Goal: Information Seeking & Learning: Check status

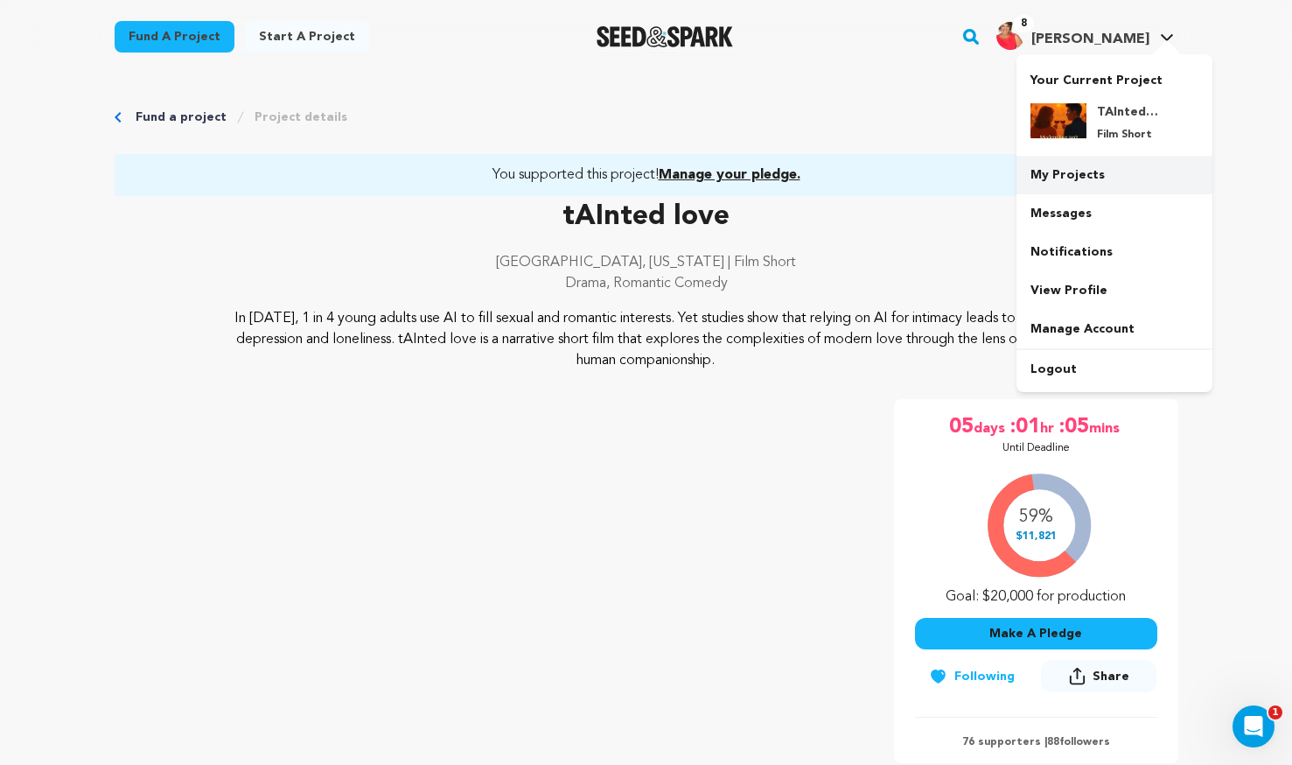
click at [1093, 163] on link "My Projects" at bounding box center [1115, 175] width 196 height 39
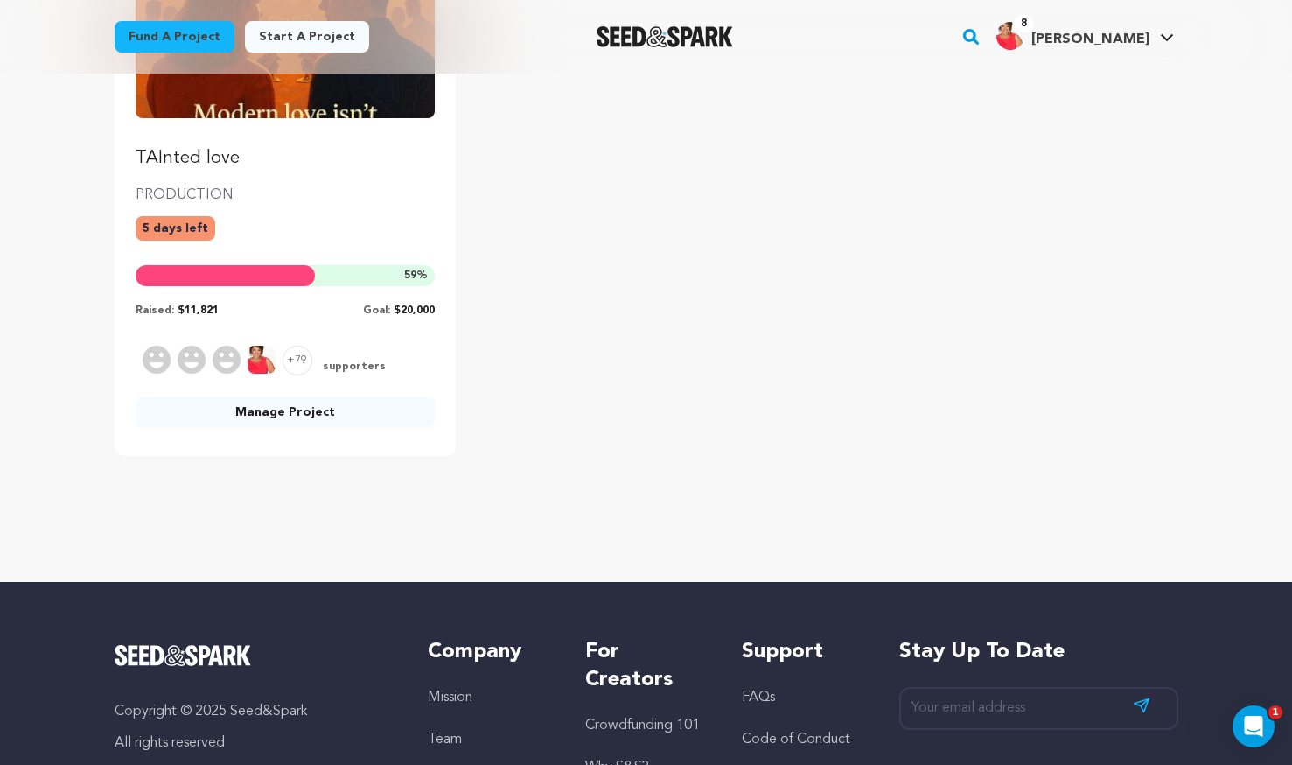
scroll to position [325, 0]
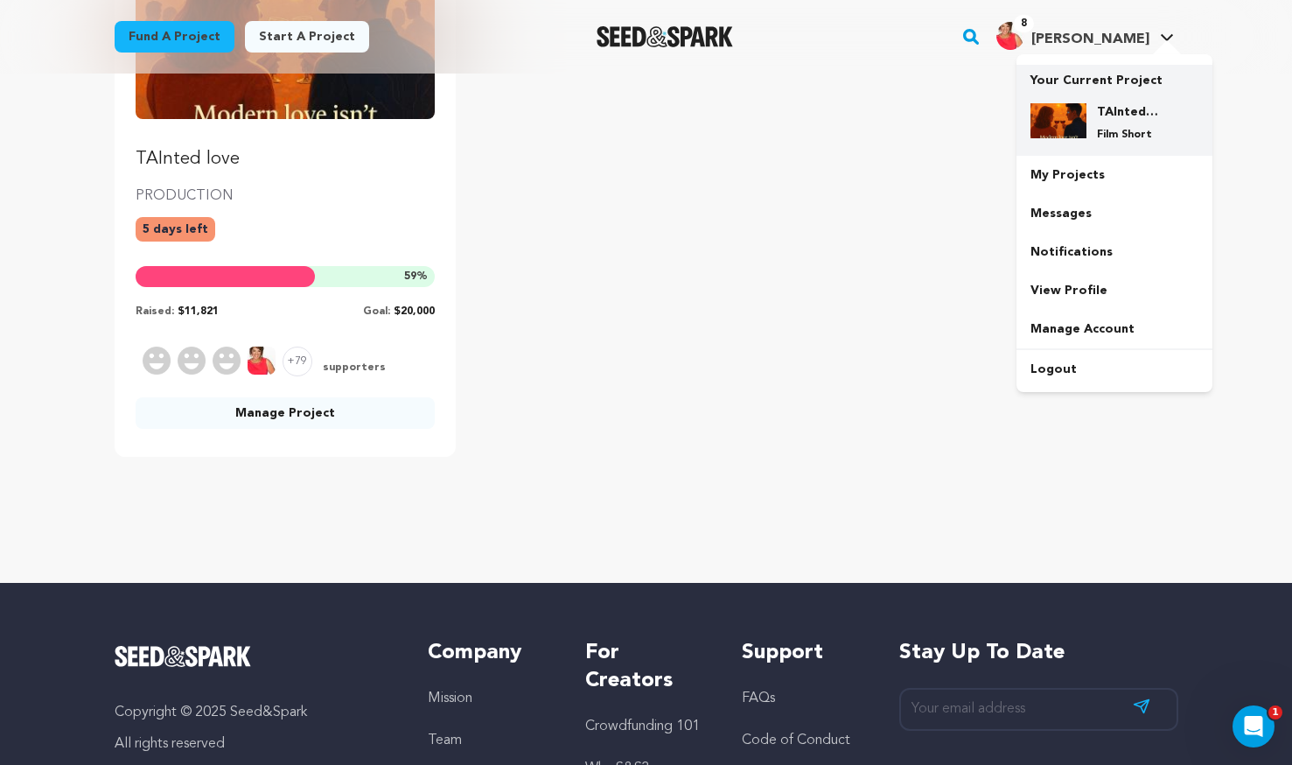
click at [1094, 113] on div "TAInted love Film Short" at bounding box center [1129, 122] width 84 height 39
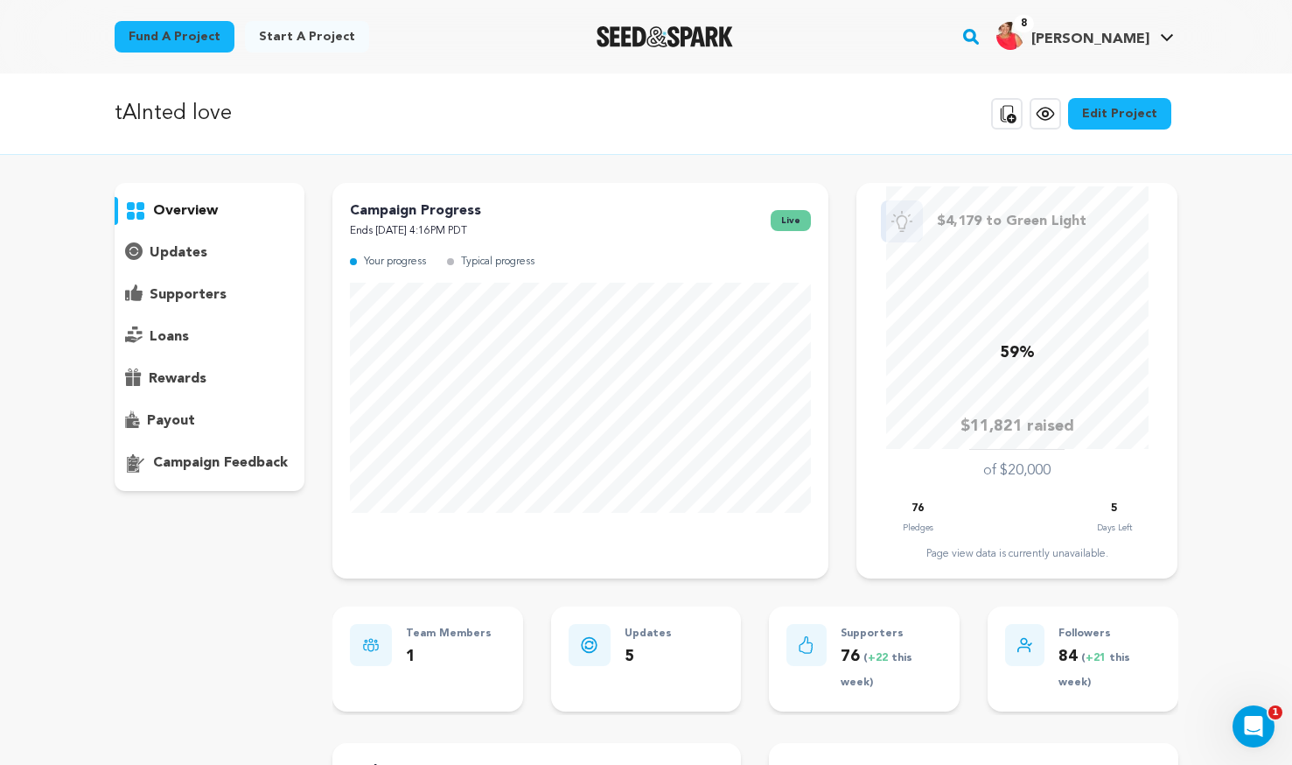
click at [216, 296] on p "supporters" at bounding box center [188, 294] width 77 height 21
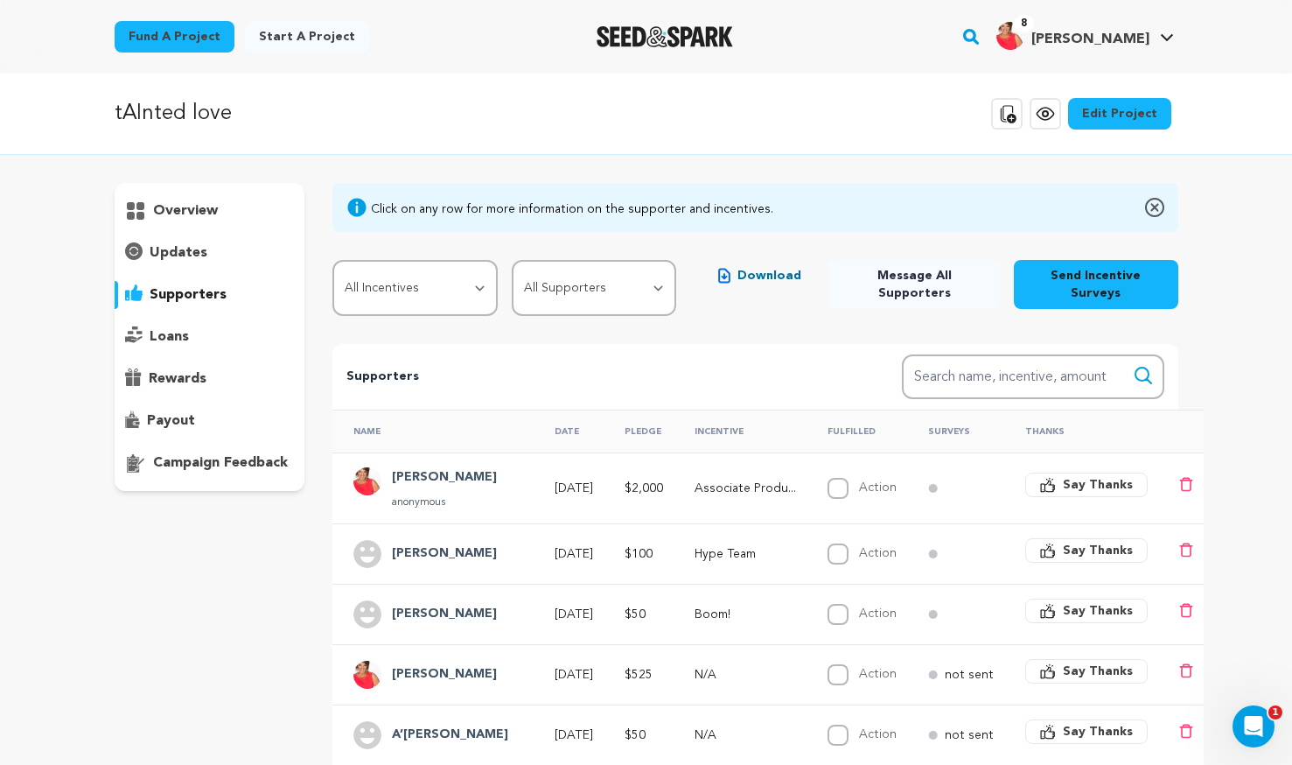
click at [766, 281] on span "Download" at bounding box center [770, 276] width 64 height 18
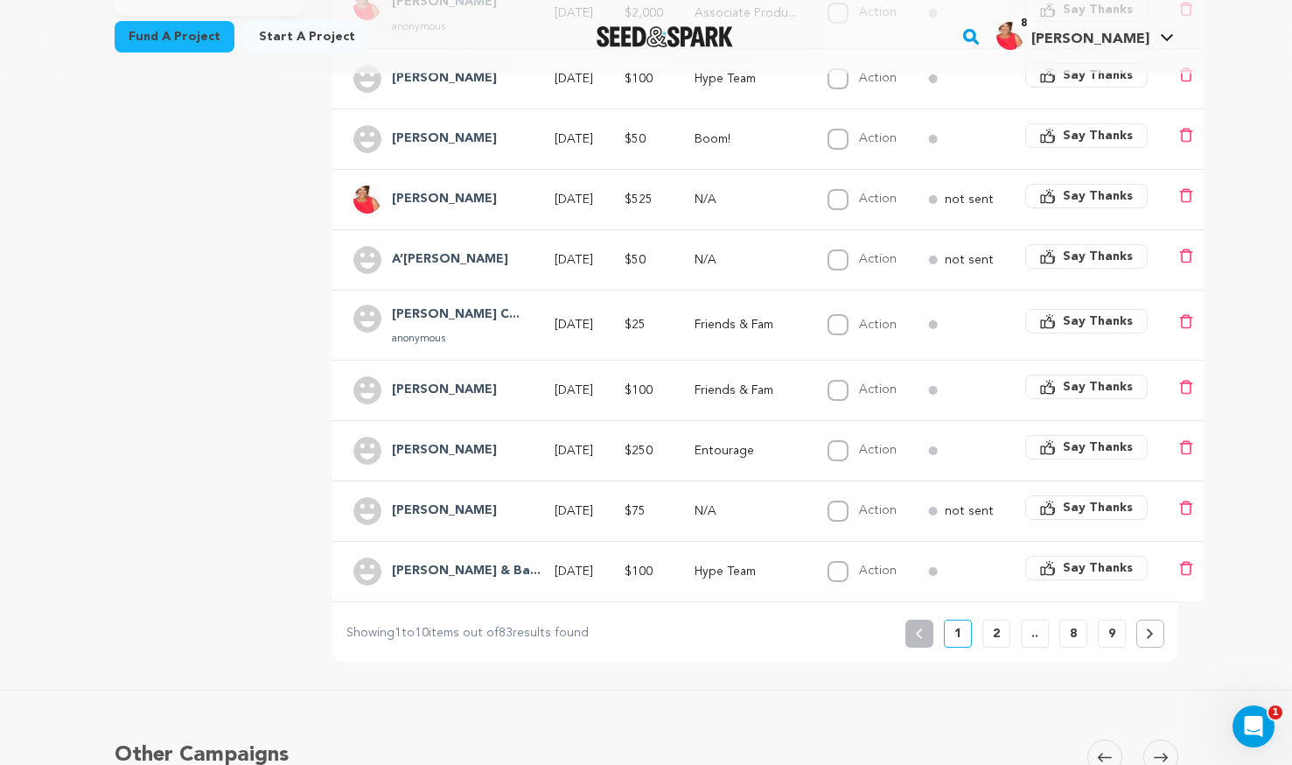
scroll to position [504, 0]
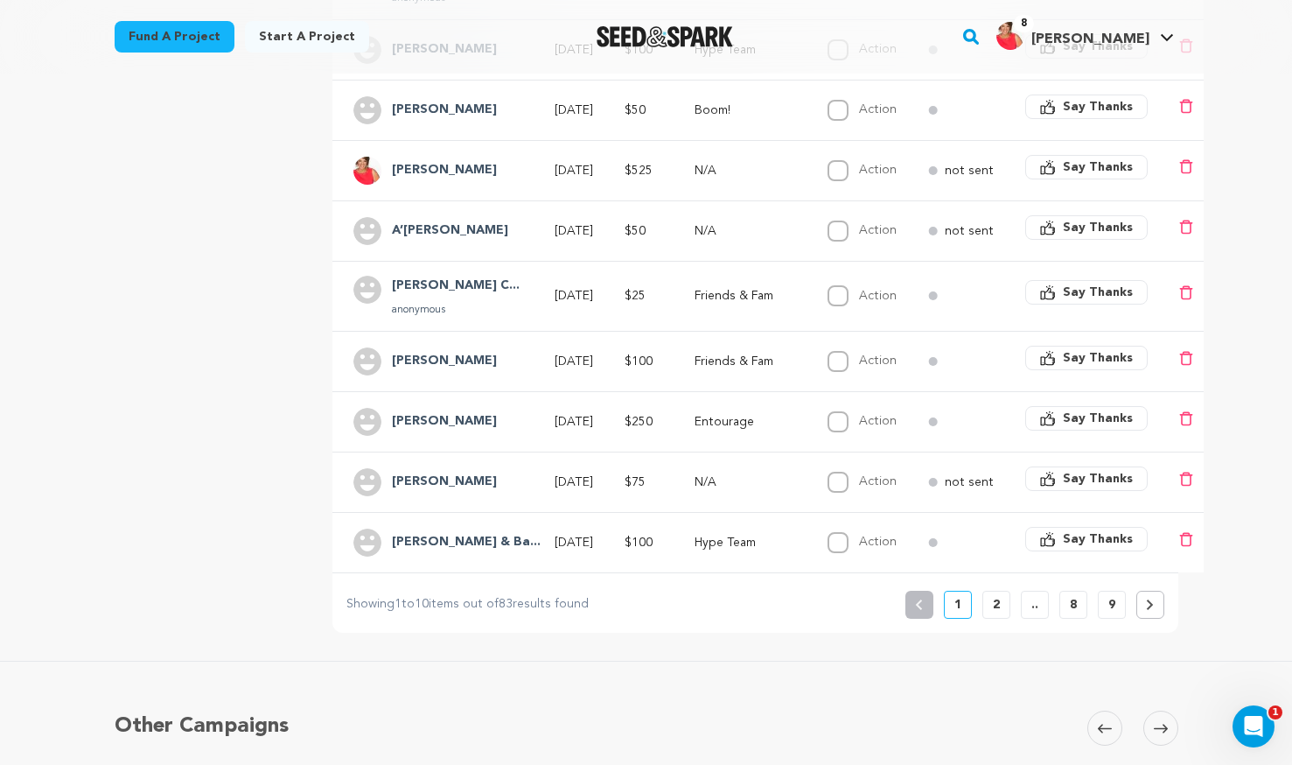
click at [1110, 606] on p "9" at bounding box center [1112, 605] width 7 height 18
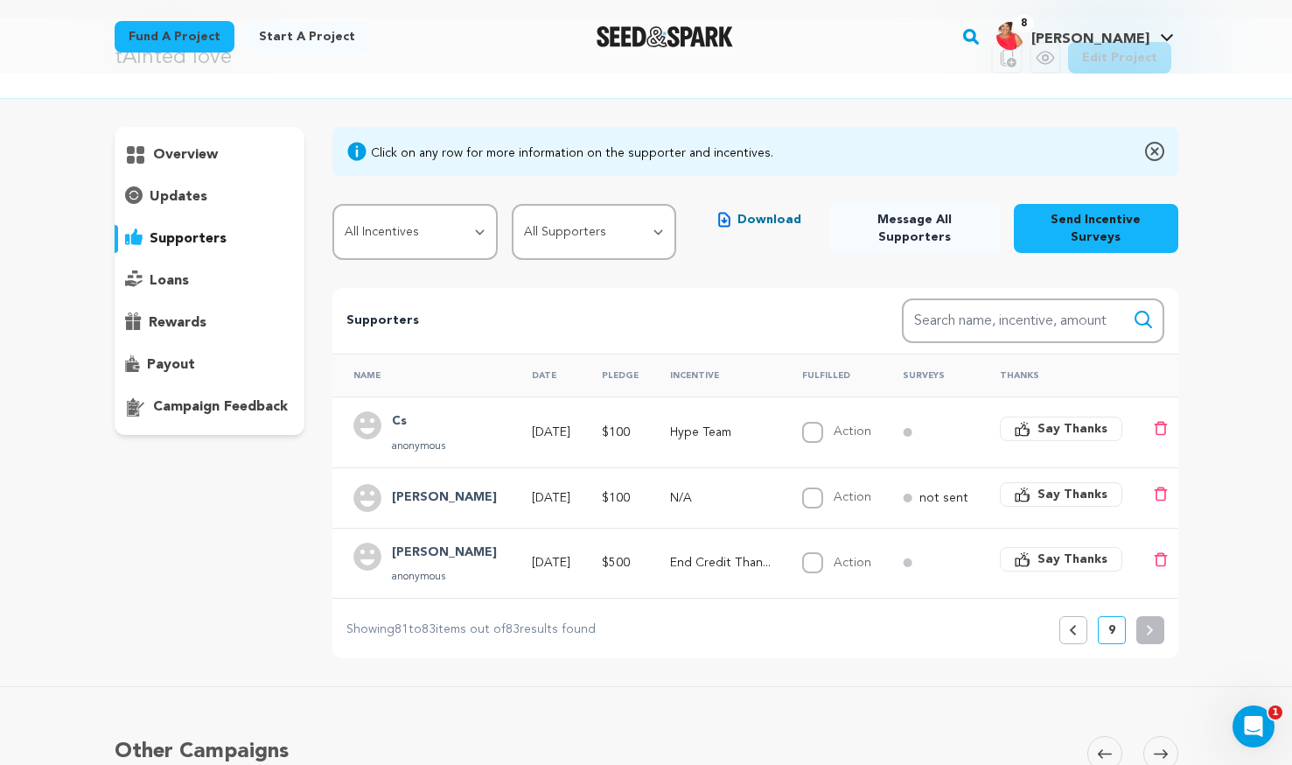
scroll to position [0, 0]
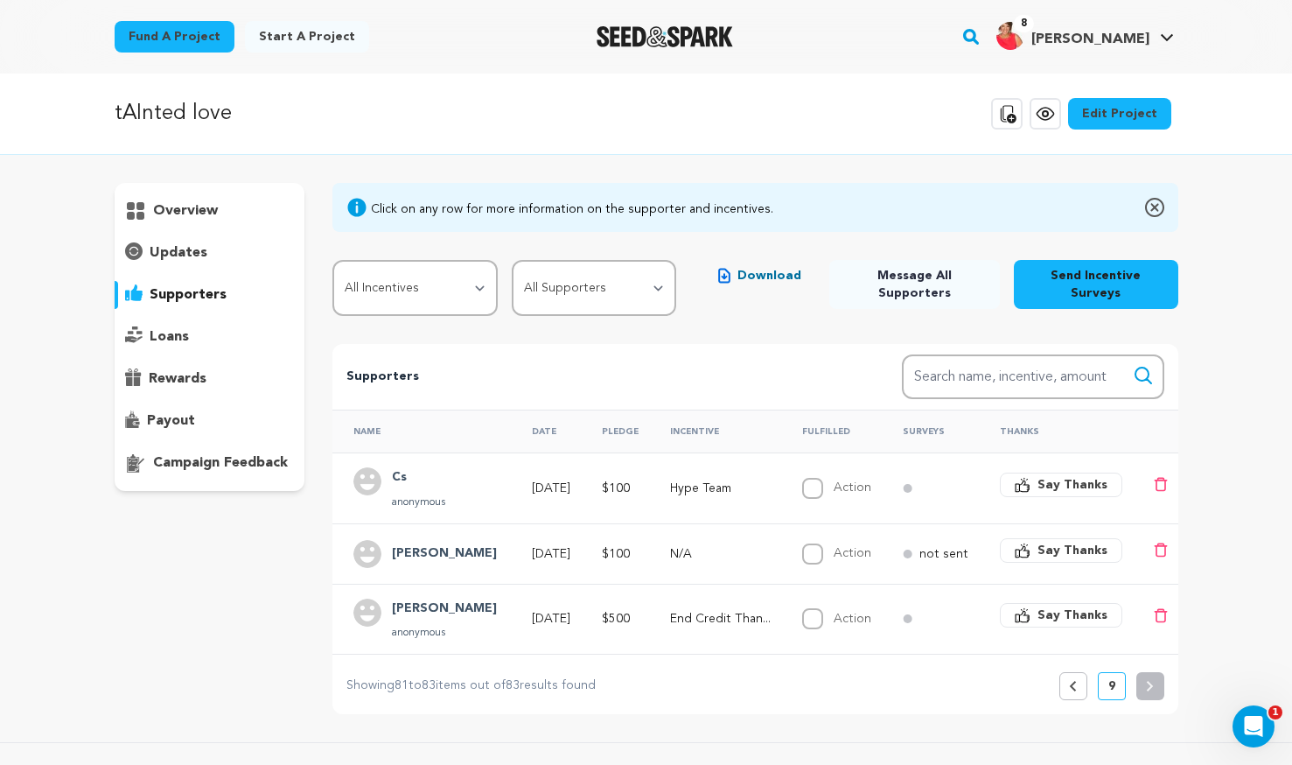
click at [1075, 672] on button "Previous" at bounding box center [1074, 686] width 28 height 28
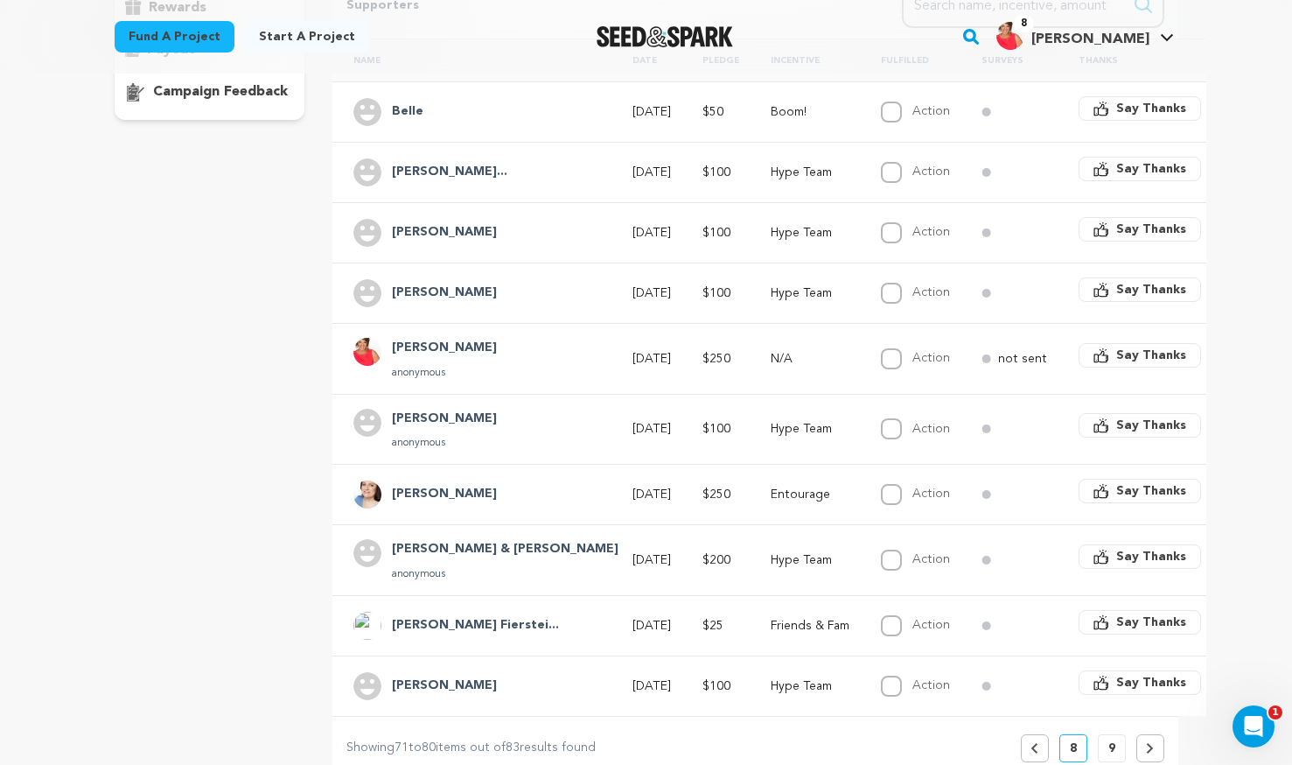
scroll to position [374, 0]
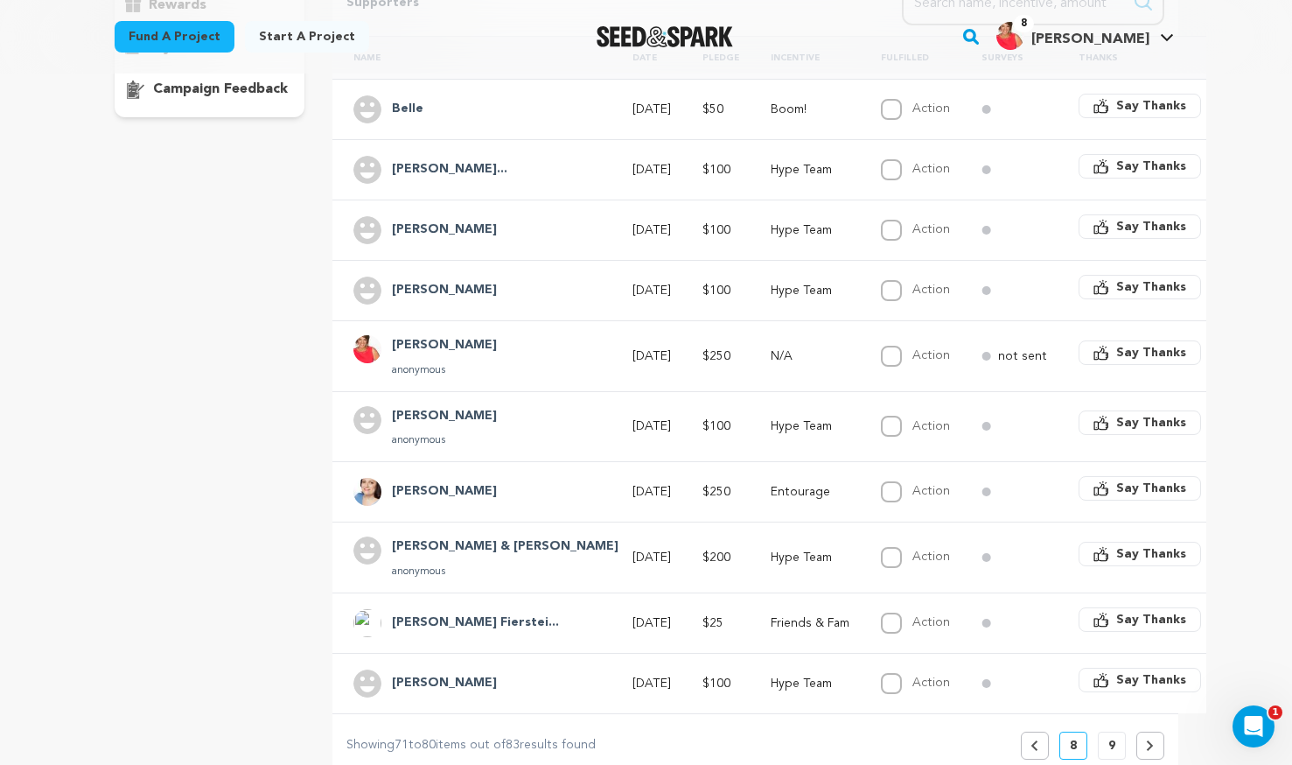
click at [1036, 740] on icon at bounding box center [1035, 745] width 8 height 11
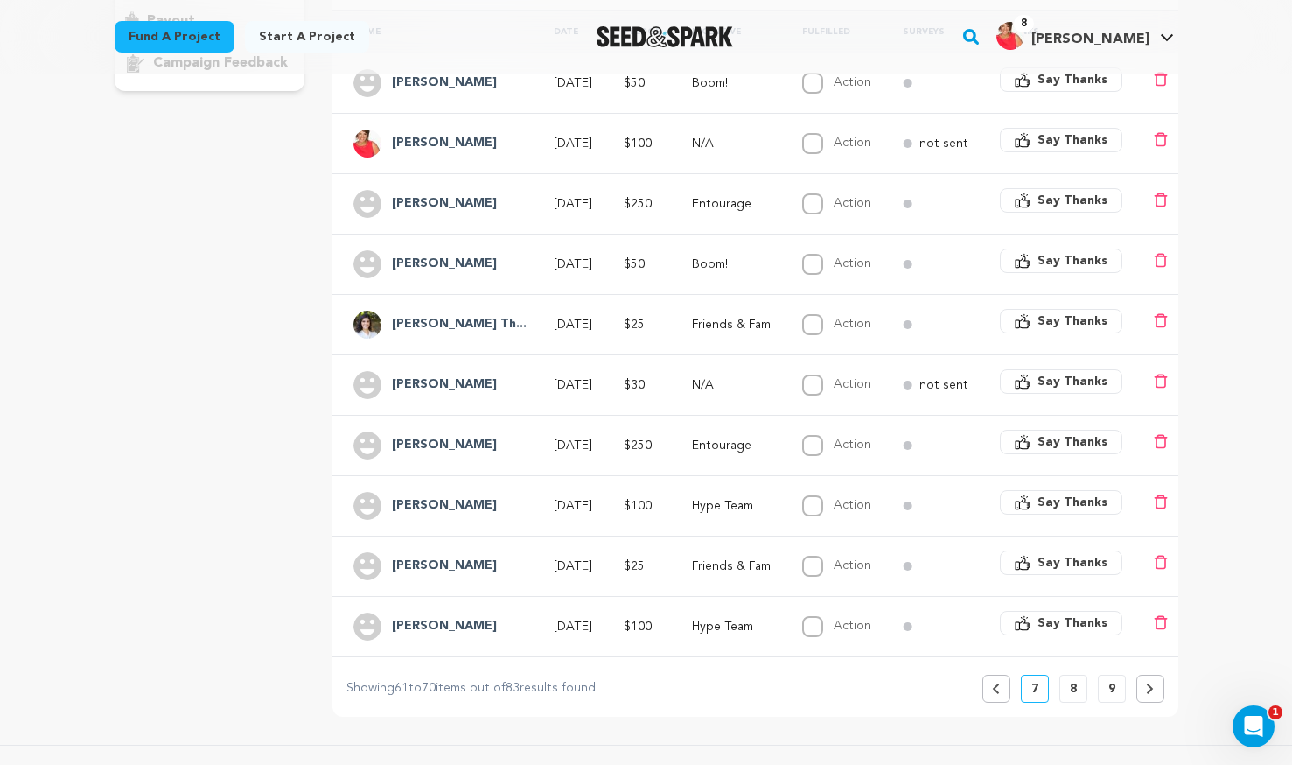
scroll to position [401, 0]
click at [996, 683] on icon at bounding box center [996, 688] width 6 height 11
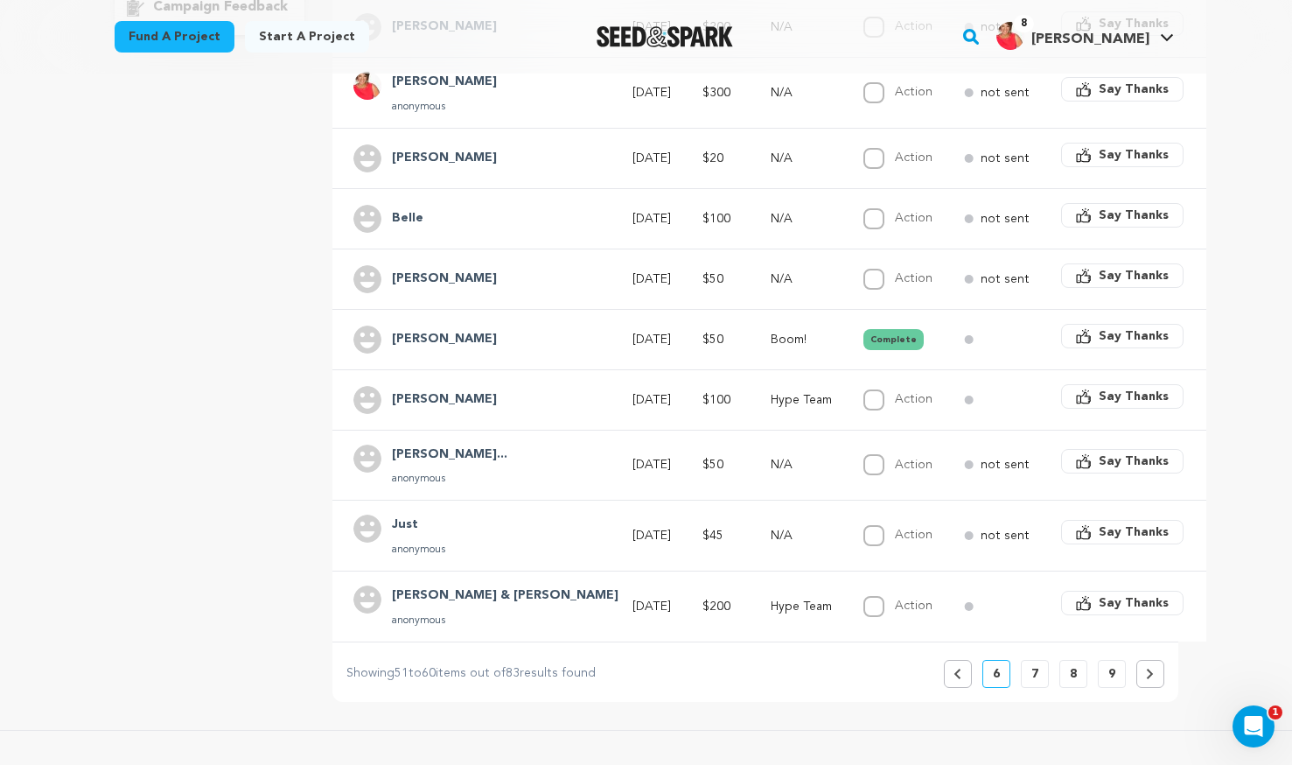
scroll to position [457, 0]
click at [961, 668] on icon at bounding box center [958, 673] width 8 height 11
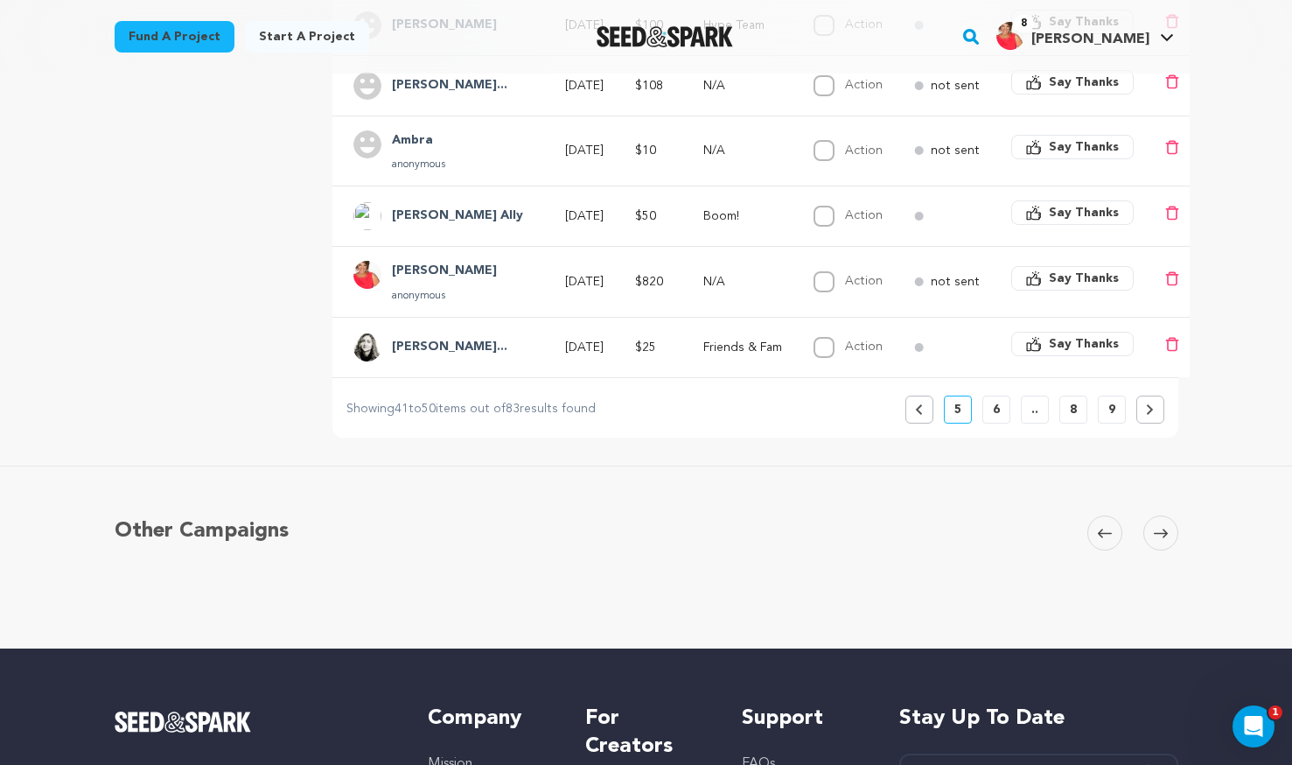
scroll to position [719, 0]
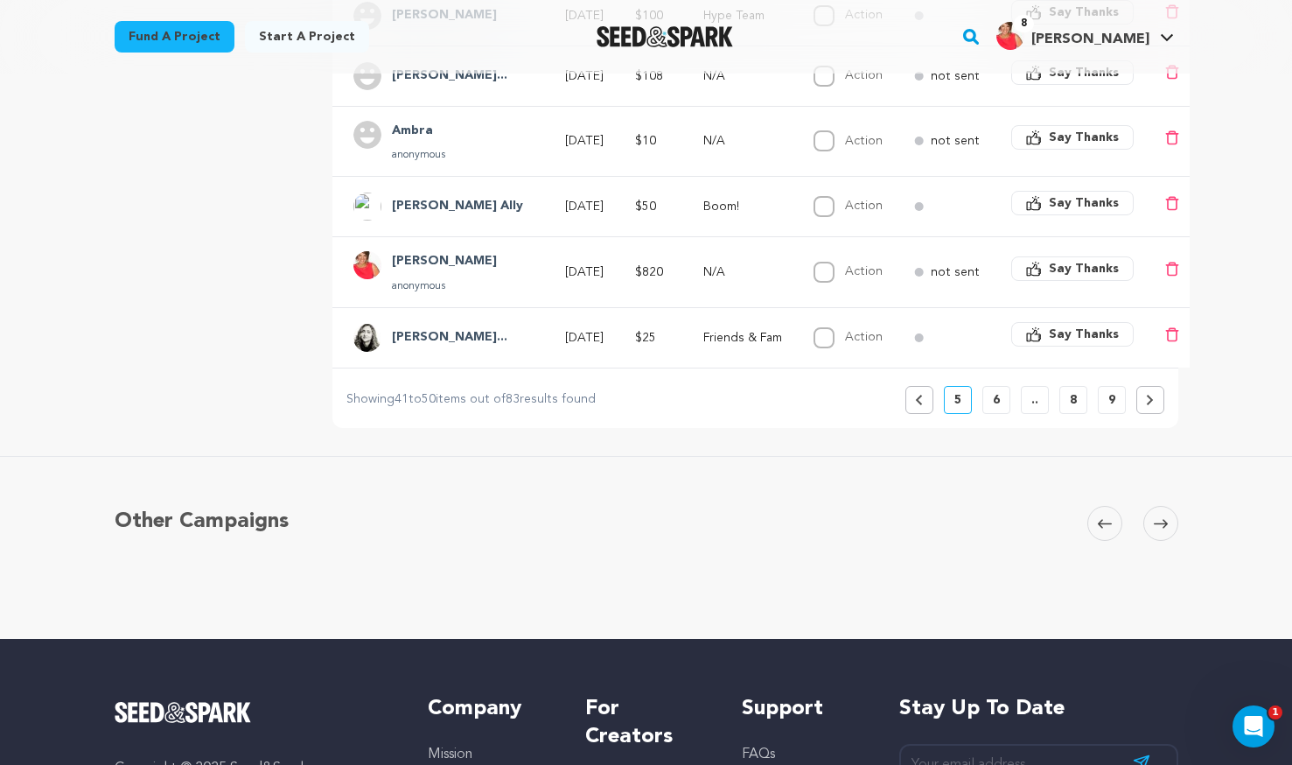
click at [918, 395] on icon at bounding box center [919, 400] width 6 height 11
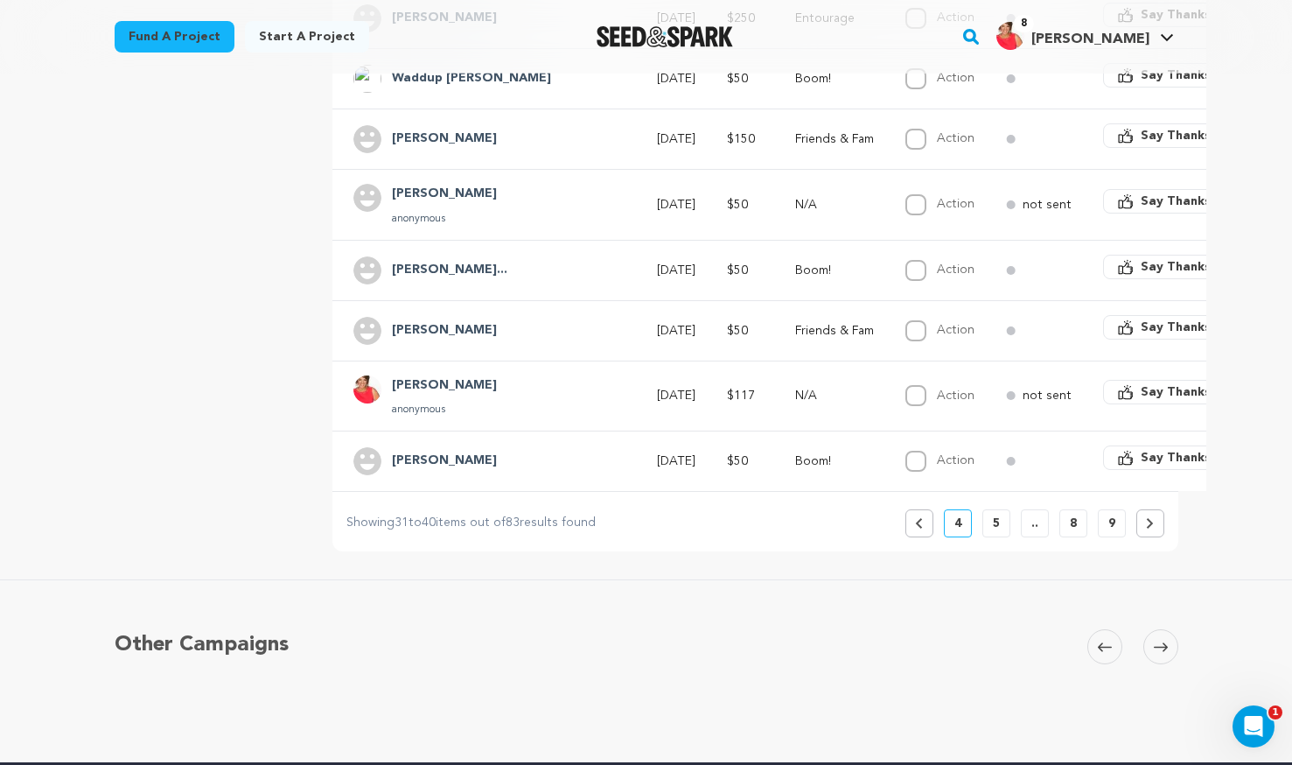
scroll to position [625, 0]
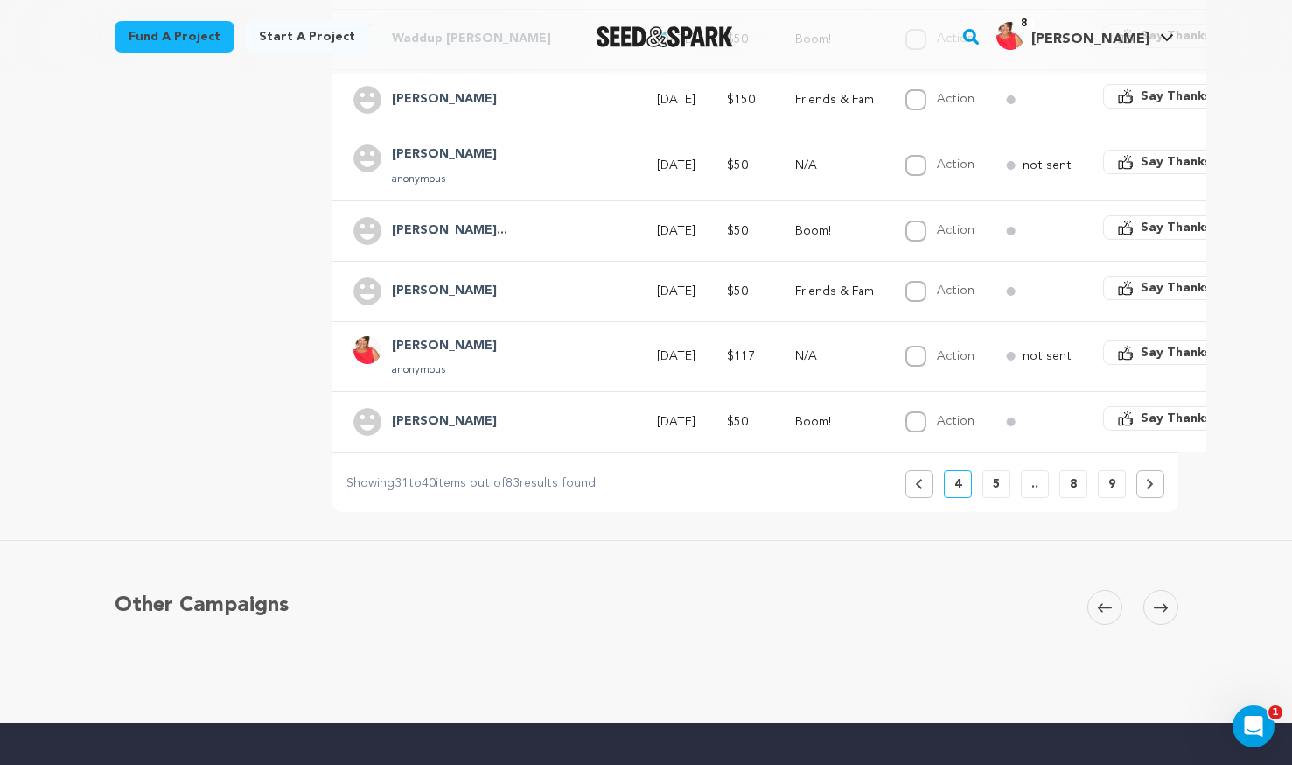
click at [1105, 590] on span at bounding box center [1105, 607] width 35 height 35
click at [917, 479] on icon at bounding box center [919, 484] width 6 height 11
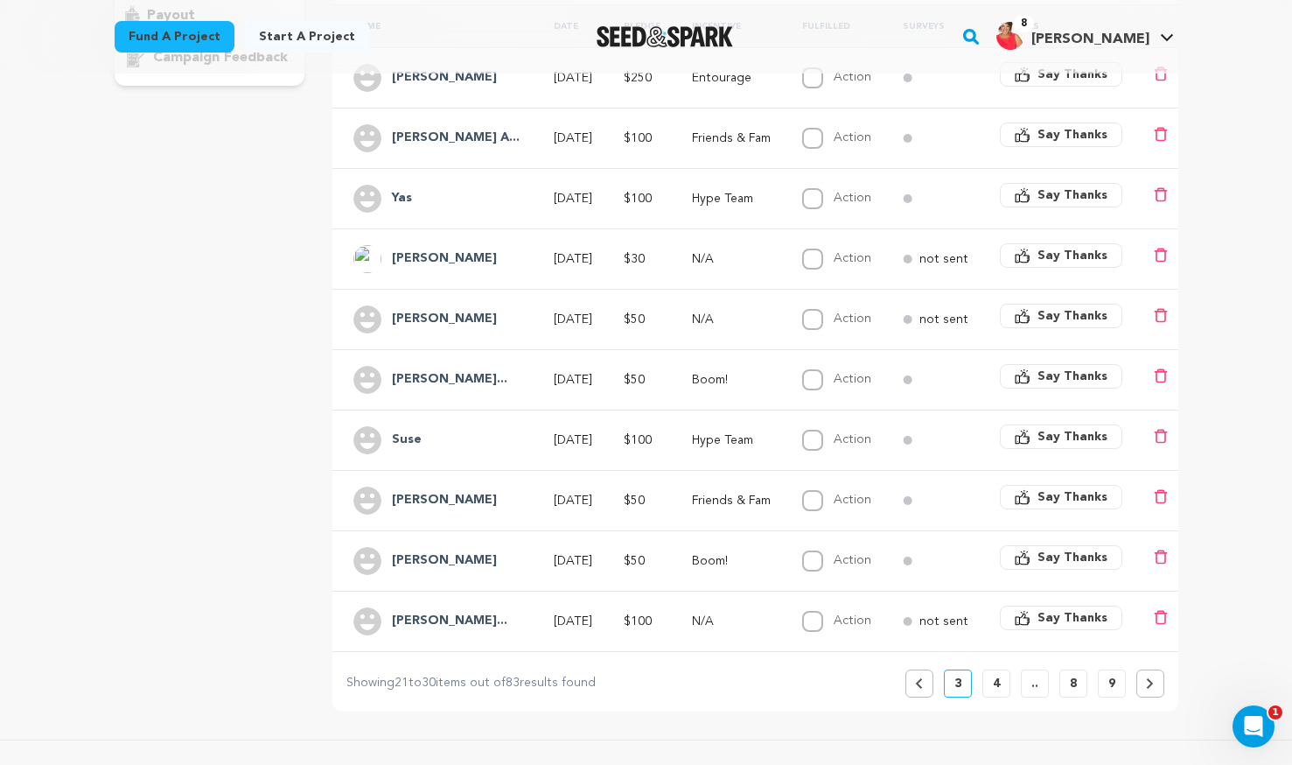
scroll to position [406, 0]
click at [914, 682] on button "Previous" at bounding box center [920, 683] width 28 height 28
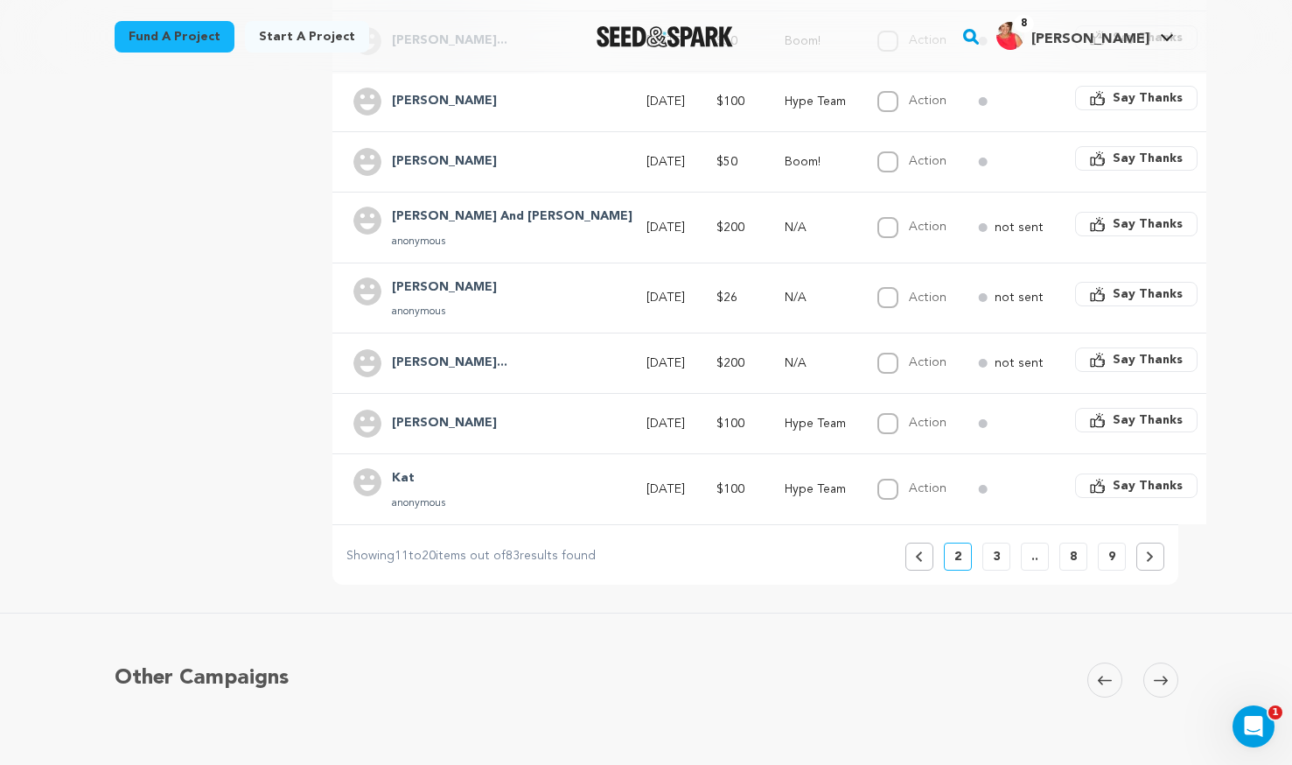
scroll to position [564, 0]
click at [924, 541] on button "Previous" at bounding box center [920, 555] width 28 height 28
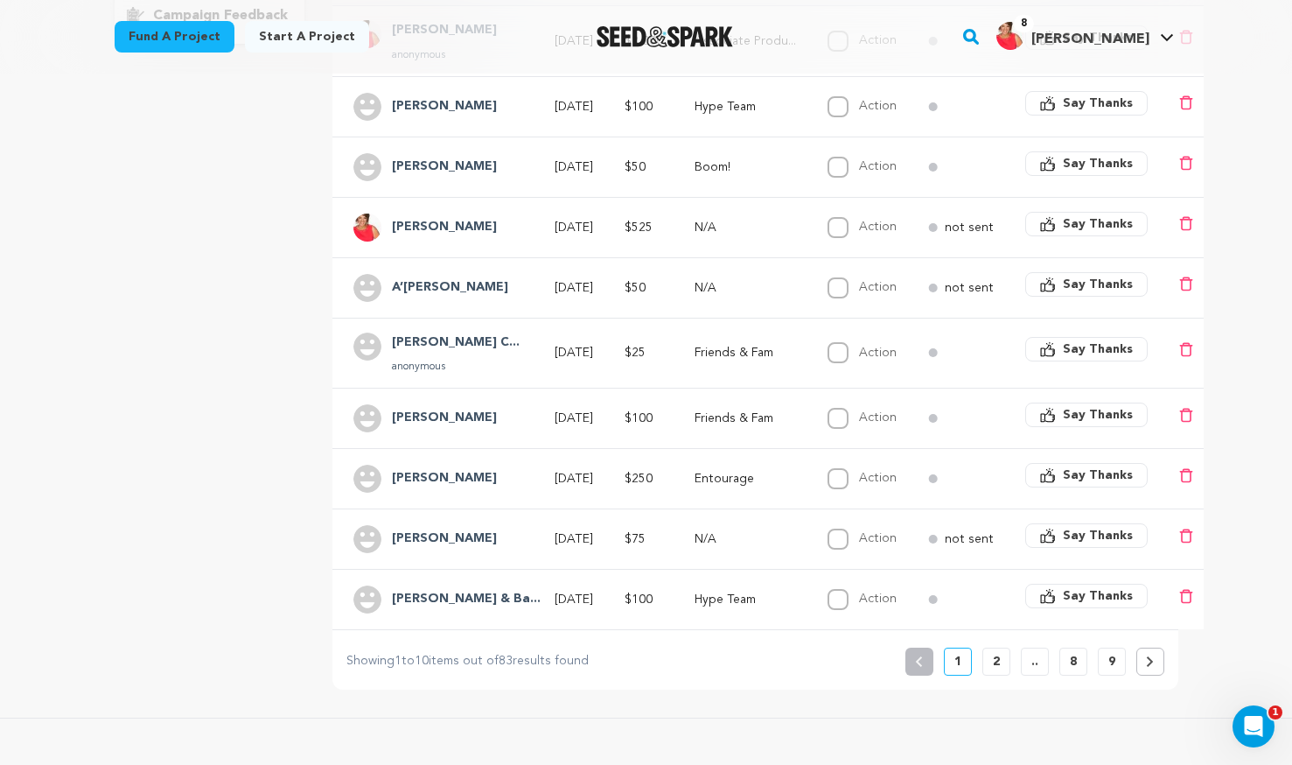
scroll to position [0, 0]
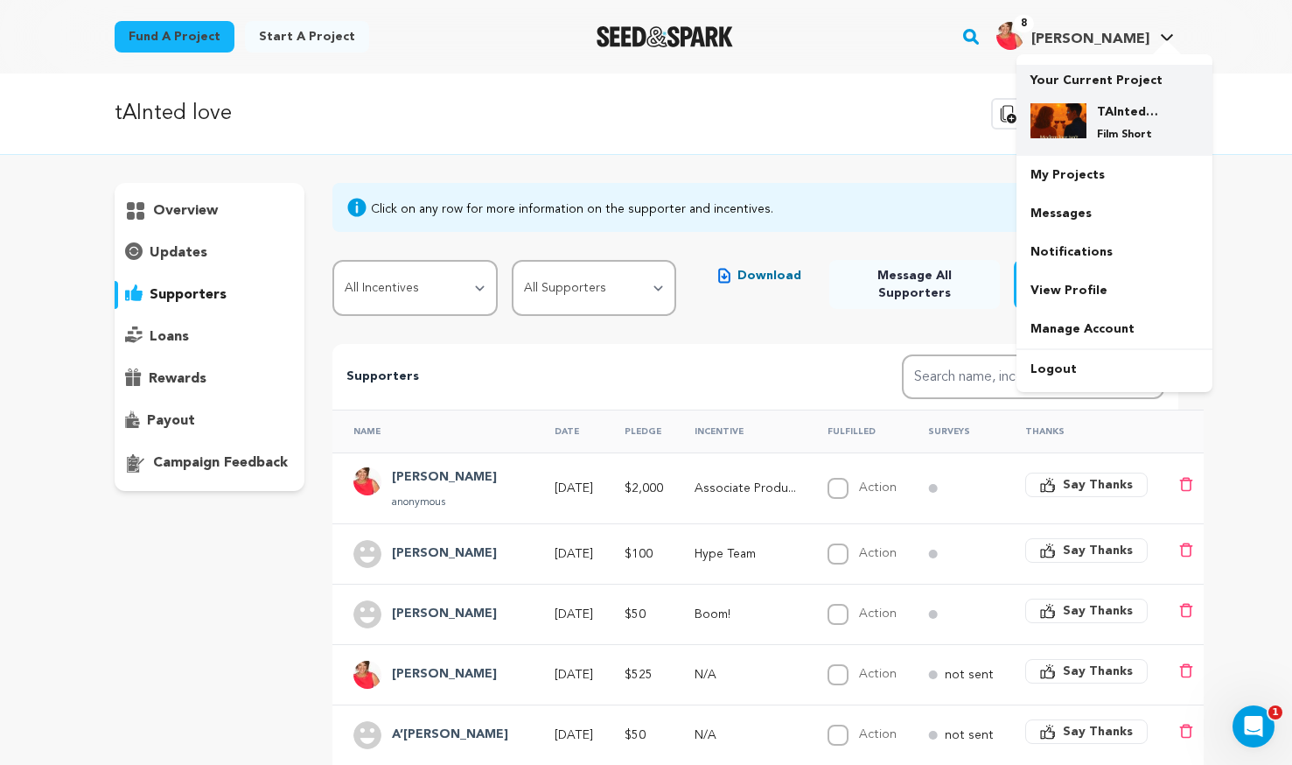
click at [1088, 110] on div "TAInted love Film Short" at bounding box center [1129, 122] width 84 height 39
